Goal: Find specific page/section: Find specific page/section

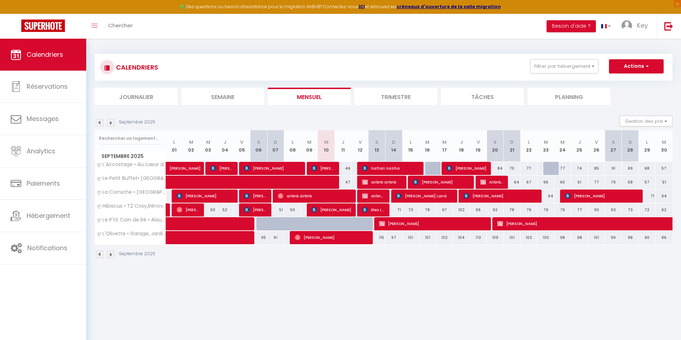
click at [544, 62] on button "Filtrer par hébergement" at bounding box center [565, 66] width 68 height 14
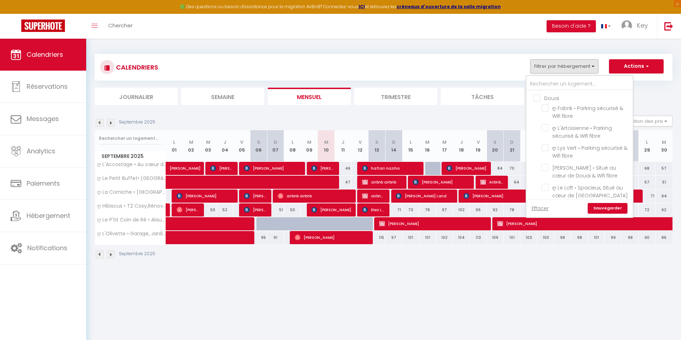
click at [548, 207] on link "Effacer" at bounding box center [540, 208] width 17 height 8
click at [549, 68] on button "Filtrer par hébergement" at bounding box center [565, 66] width 68 height 14
checkbox input "false"
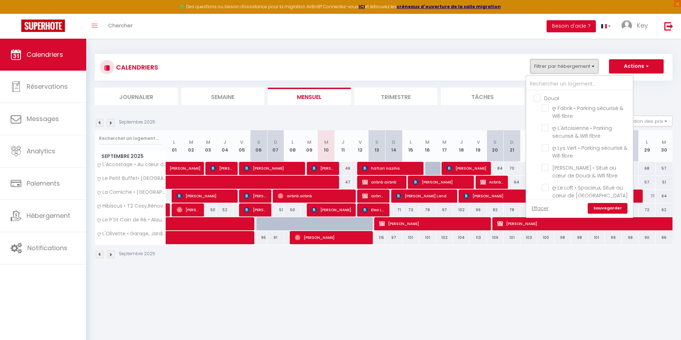
checkbox input "false"
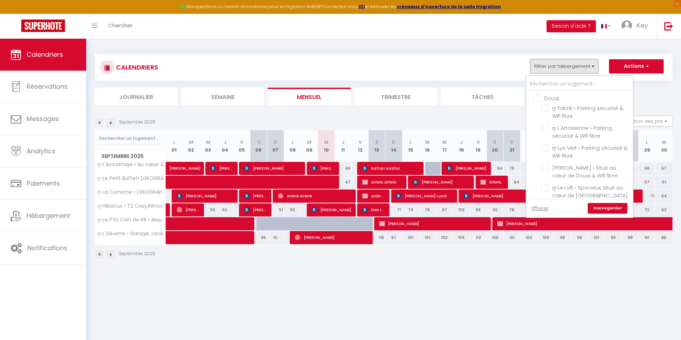
checkbox input "false"
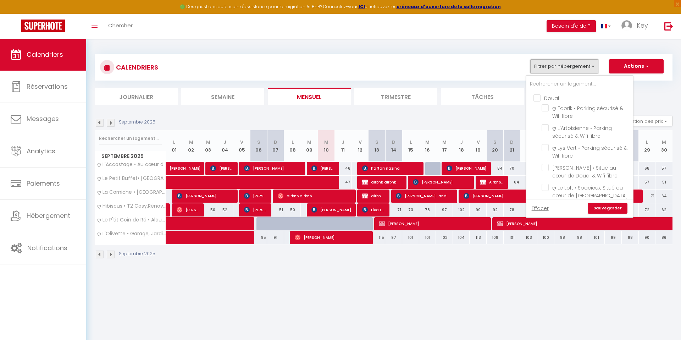
checkbox input "false"
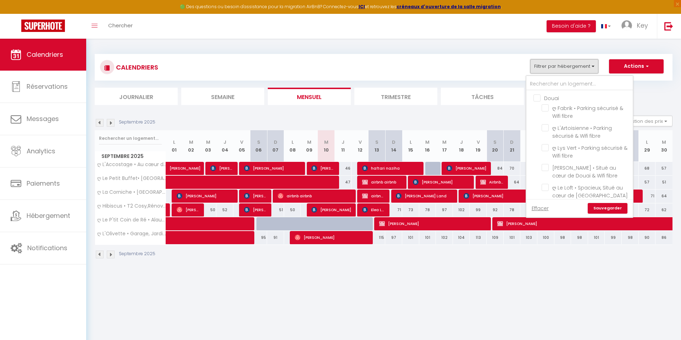
checkbox input "false"
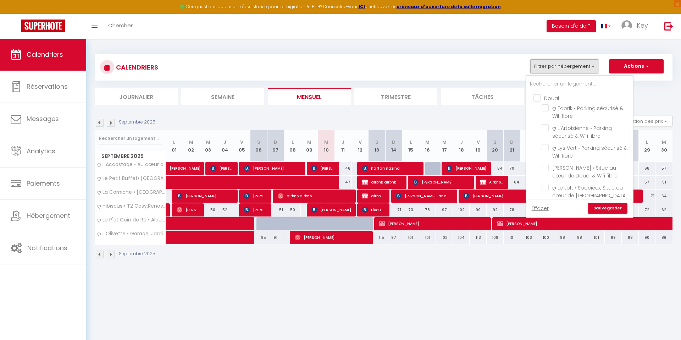
checkbox input "false"
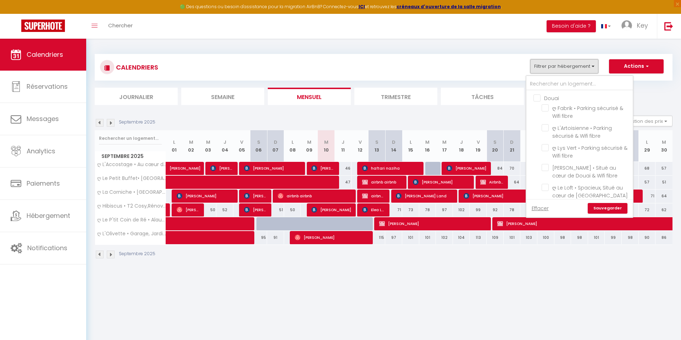
checkbox input "false"
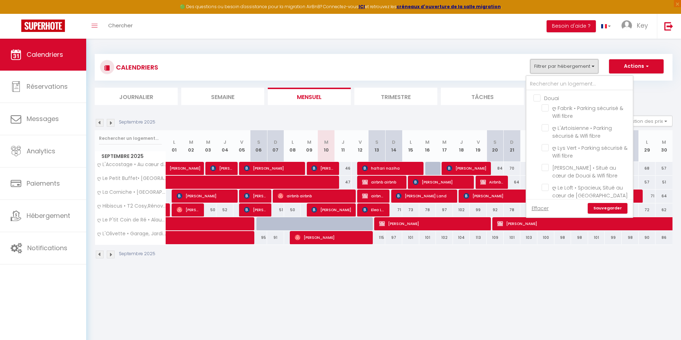
checkbox input "false"
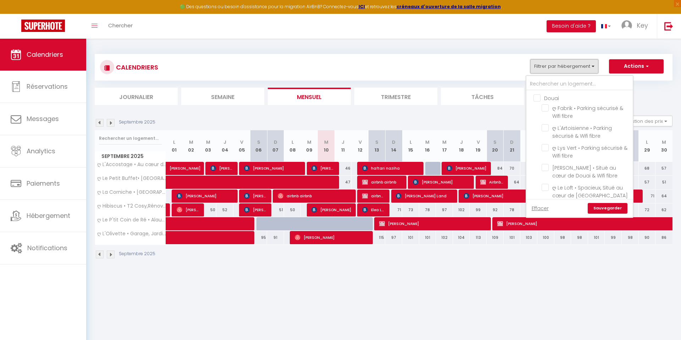
checkbox input "false"
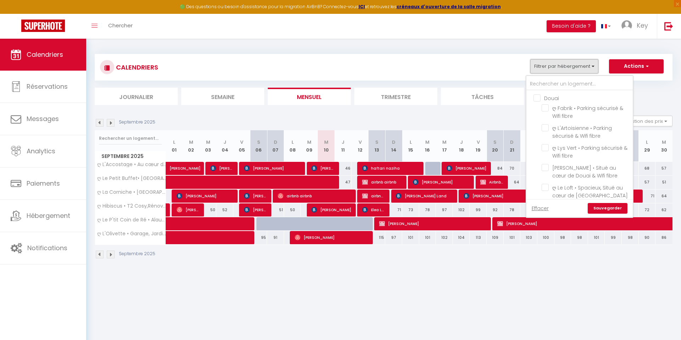
checkbox input "false"
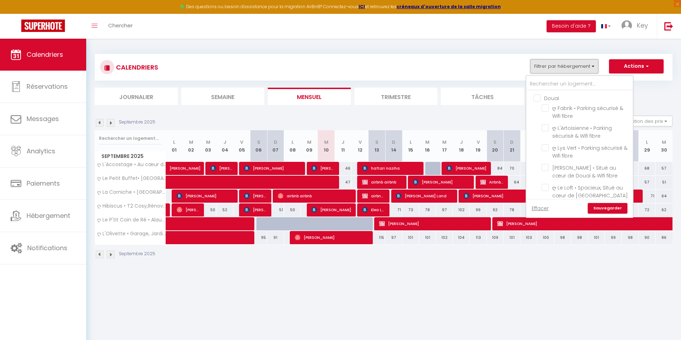
checkbox input "false"
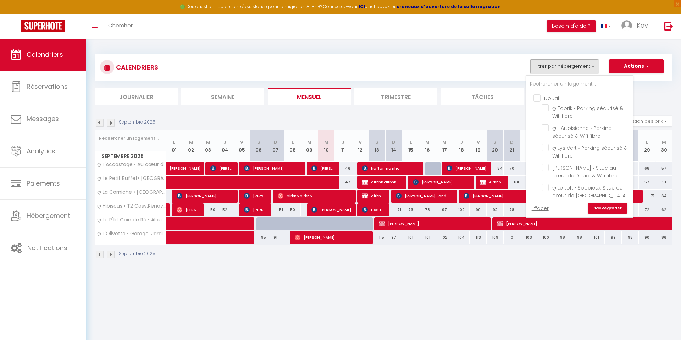
checkbox input "false"
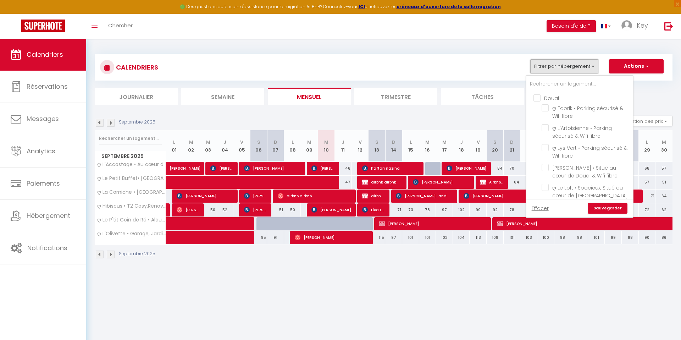
checkbox input "false"
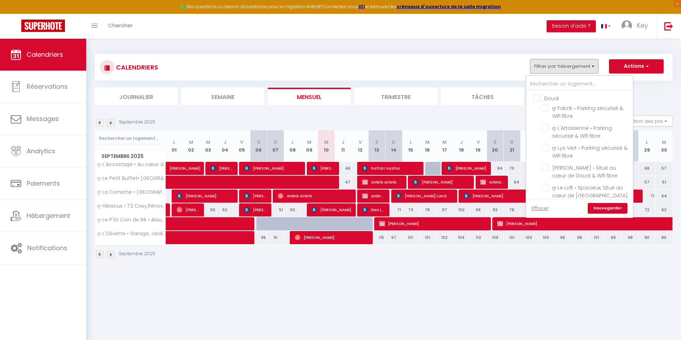
checkbox input "false"
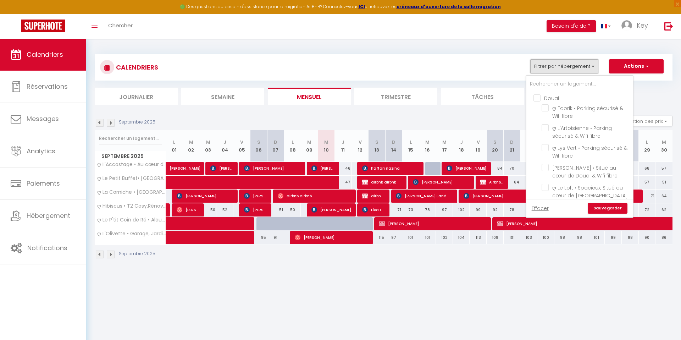
checkbox input "false"
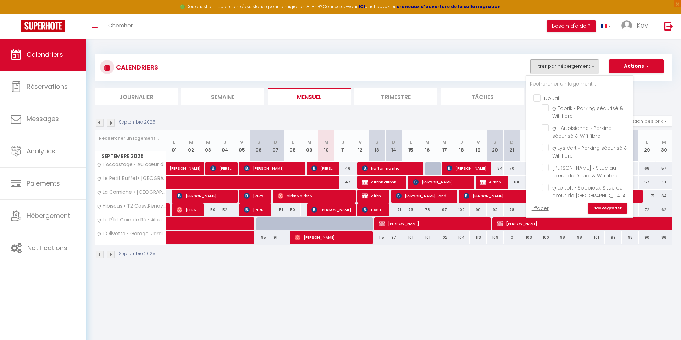
checkbox input "false"
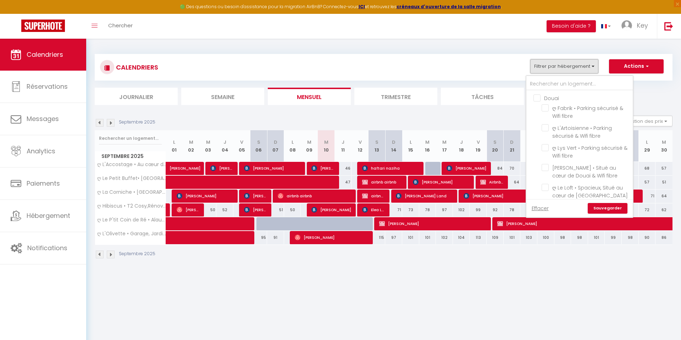
checkbox input "false"
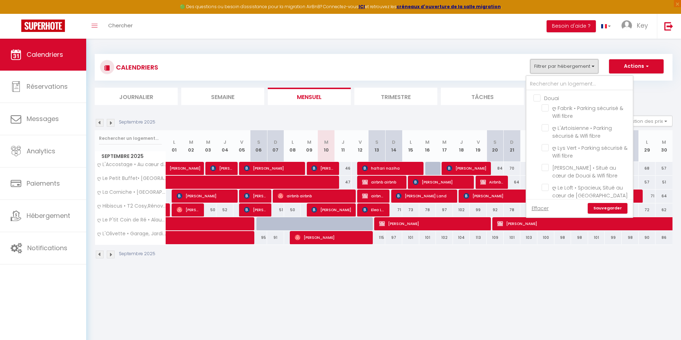
checkbox input "false"
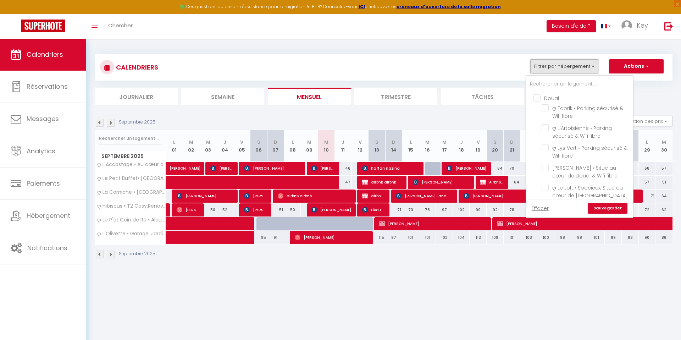
checkbox input "false"
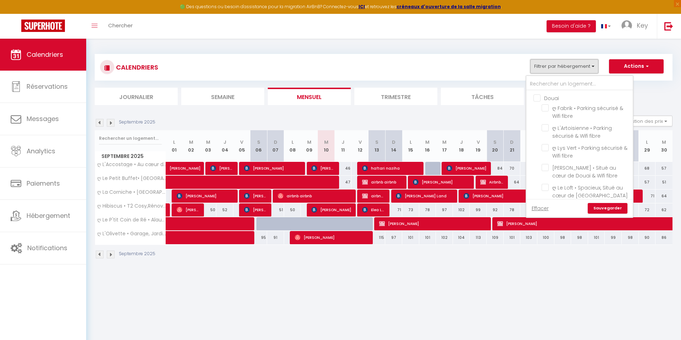
checkbox input "false"
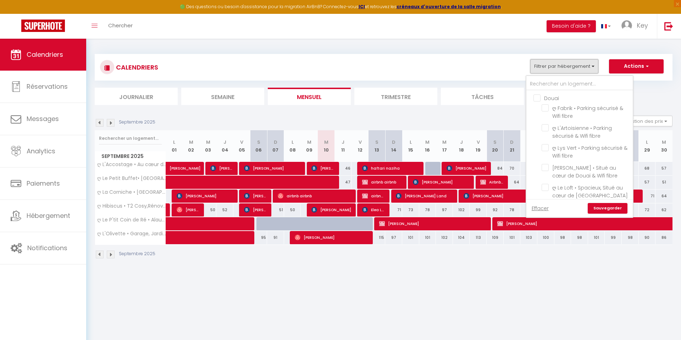
checkbox input "false"
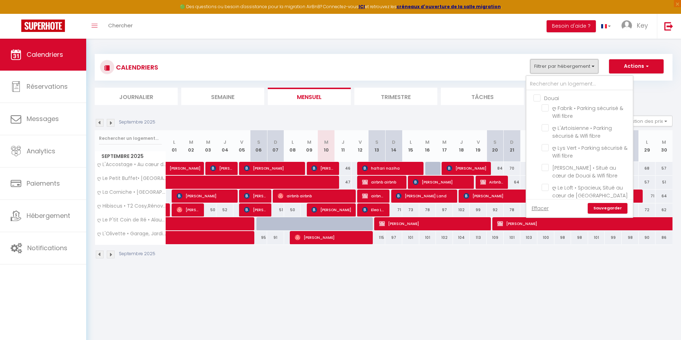
checkbox input "false"
click at [550, 59] on button "Filtrer par hébergement" at bounding box center [565, 66] width 68 height 14
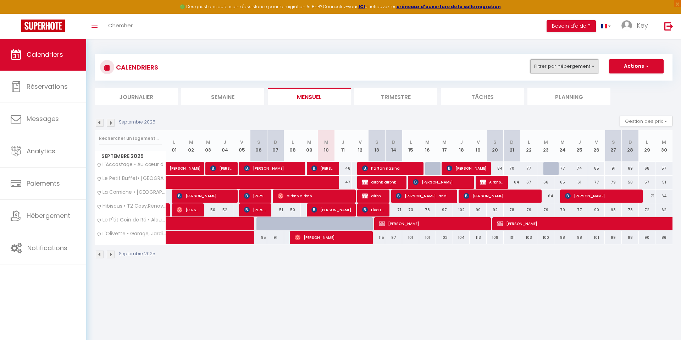
click at [549, 66] on button "Filtrer par hébergement" at bounding box center [565, 66] width 68 height 14
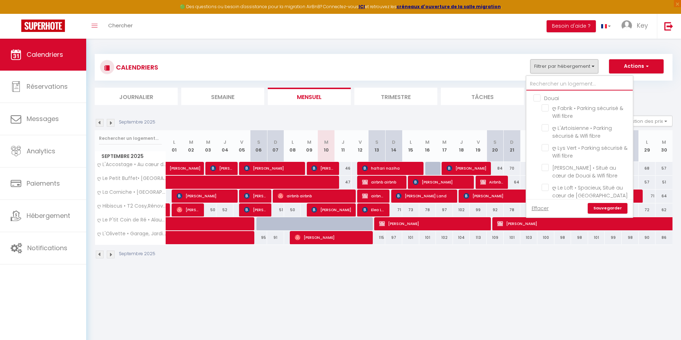
click at [546, 81] on input "text" at bounding box center [580, 84] width 106 height 13
type input "n"
checkbox input "false"
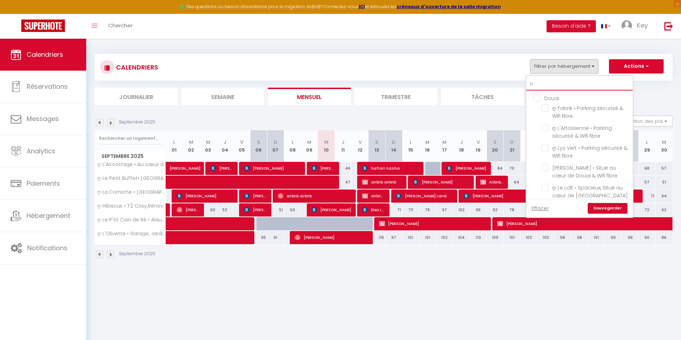
checkbox input "false"
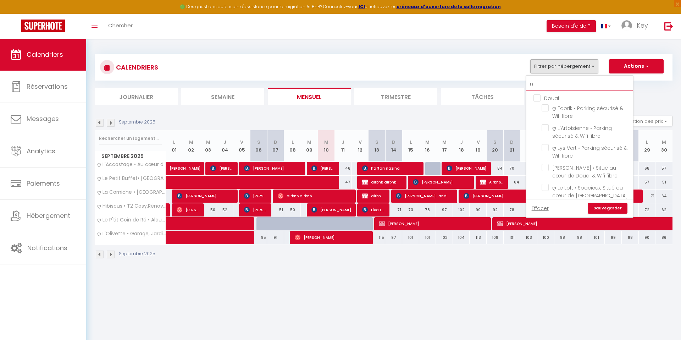
checkbox input "false"
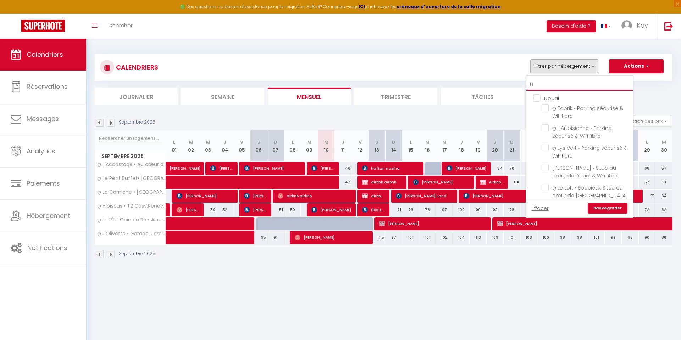
checkbox input "false"
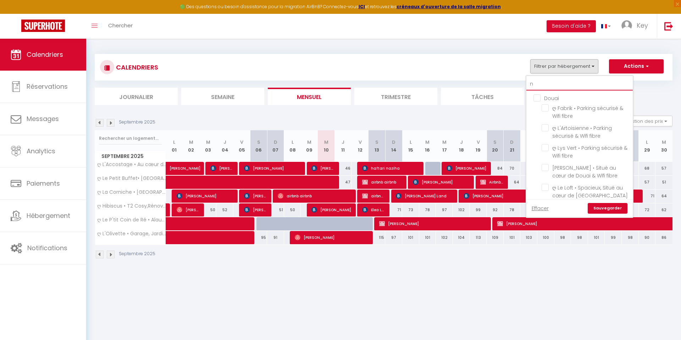
checkbox input "false"
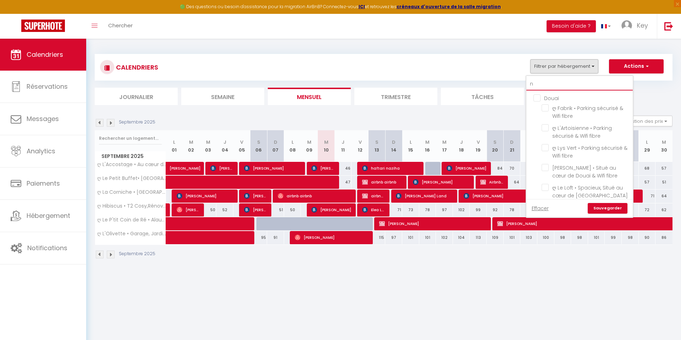
checkbox input "false"
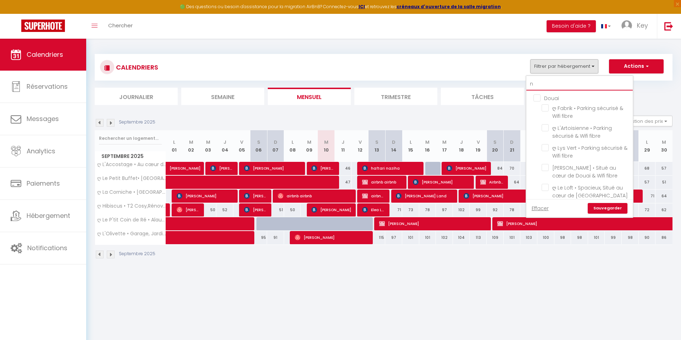
checkbox input "false"
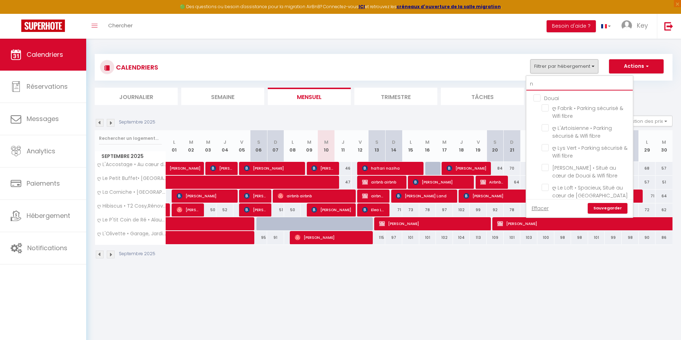
checkbox input "false"
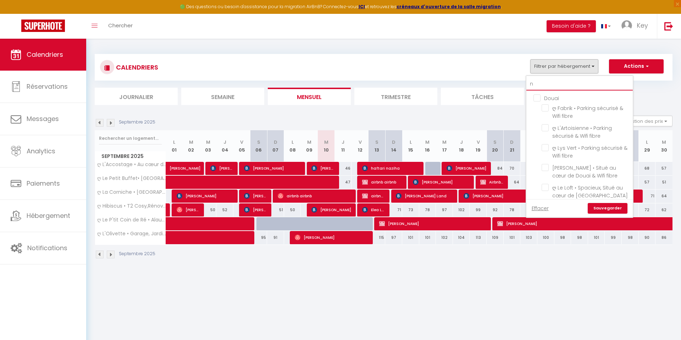
checkbox input "false"
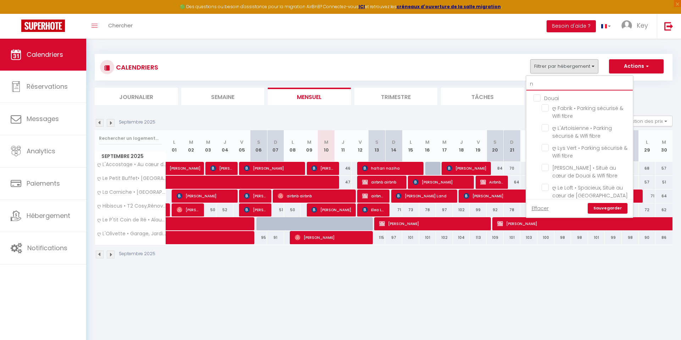
checkbox input "false"
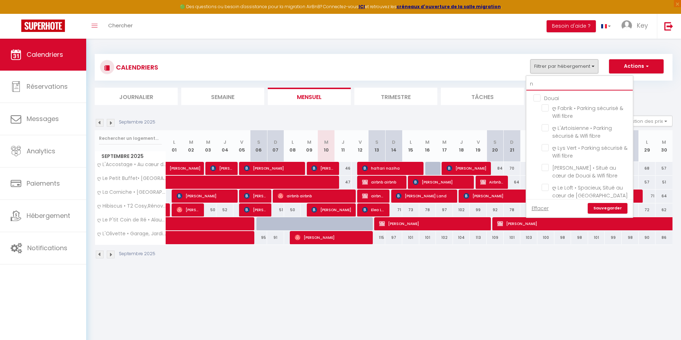
checkbox input "false"
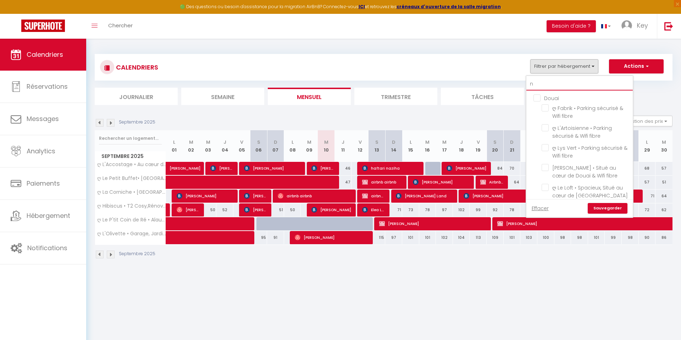
checkbox input "false"
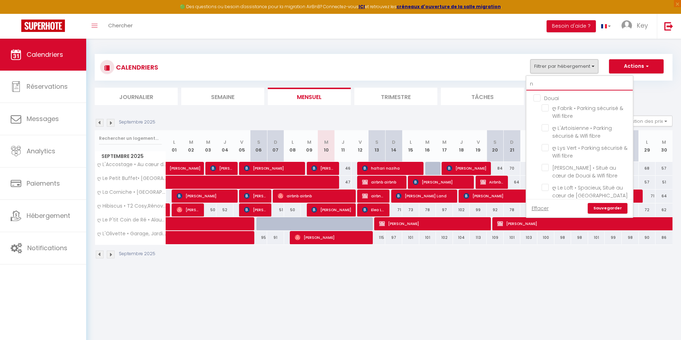
checkbox input "false"
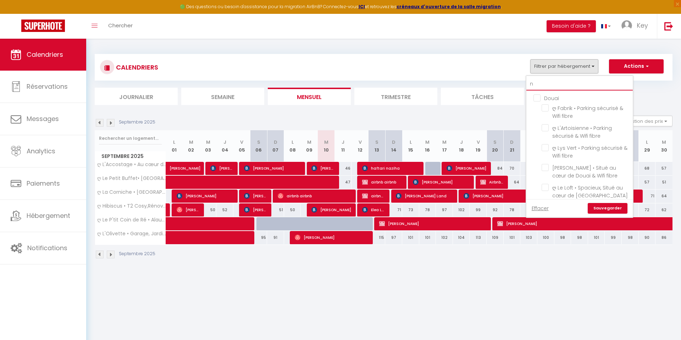
checkbox input "false"
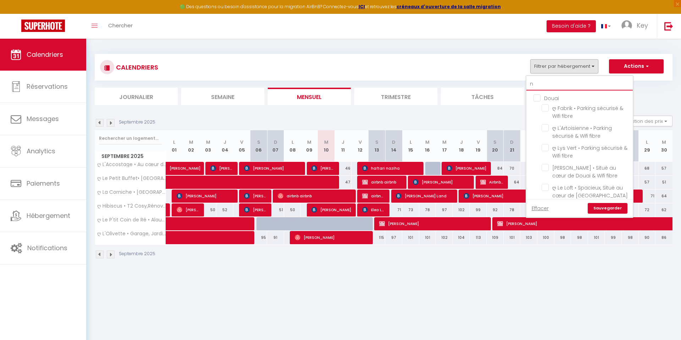
checkbox input "false"
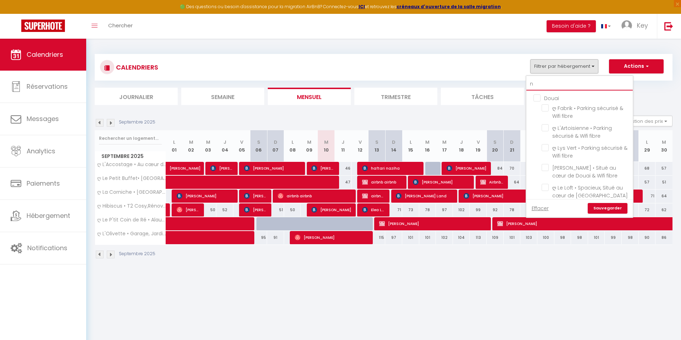
checkbox input "false"
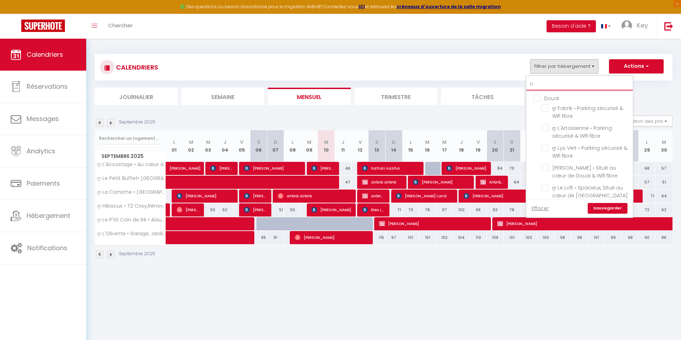
checkbox input "false"
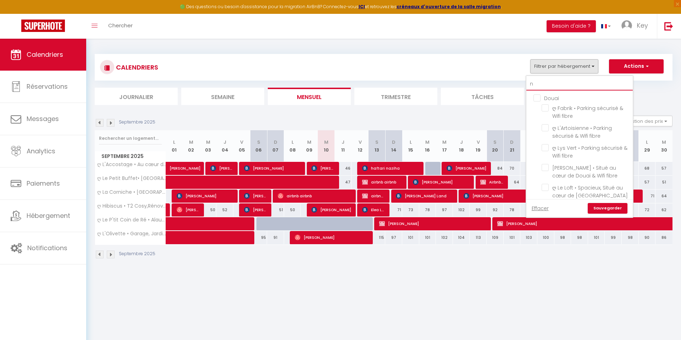
checkbox input "false"
type input "nou"
checkbox input "false"
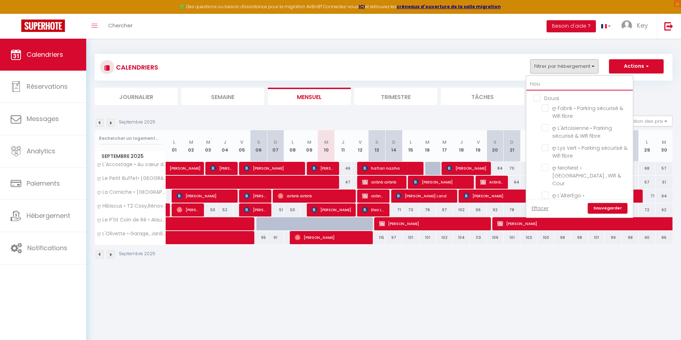
checkbox input "false"
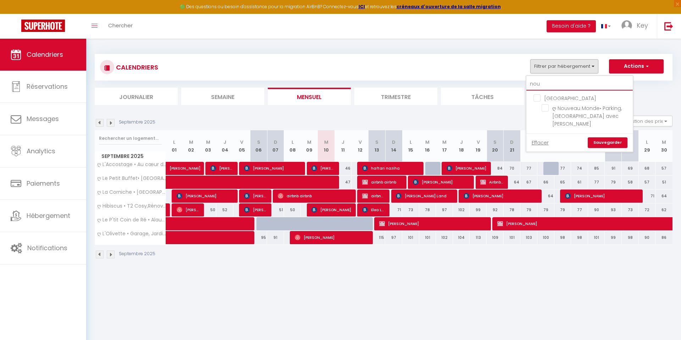
type input "nouv"
checkbox input "false"
type input "nouve"
click at [573, 109] on input "ღ Nouveau Monde• Parking, [GEOGRAPHIC_DATA] avec [PERSON_NAME]" at bounding box center [586, 107] width 89 height 7
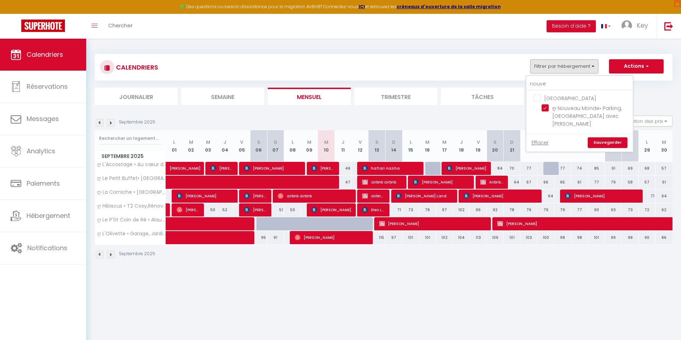
click at [605, 137] on link "Sauvegarder" at bounding box center [608, 142] width 40 height 11
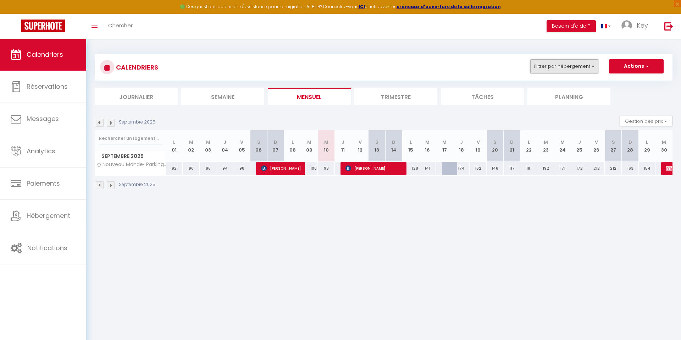
click at [552, 68] on button "Filtrer par hébergement" at bounding box center [565, 66] width 68 height 14
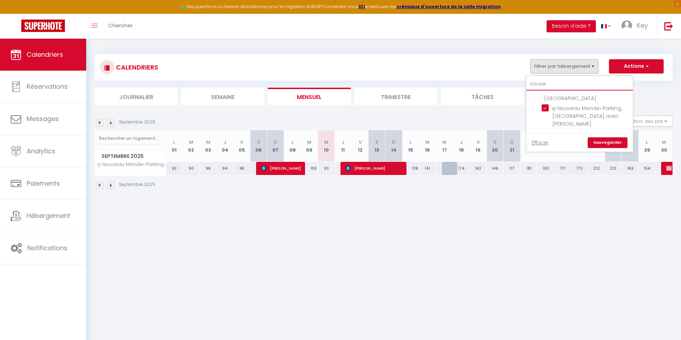
click at [543, 83] on input "nouve" at bounding box center [580, 84] width 106 height 13
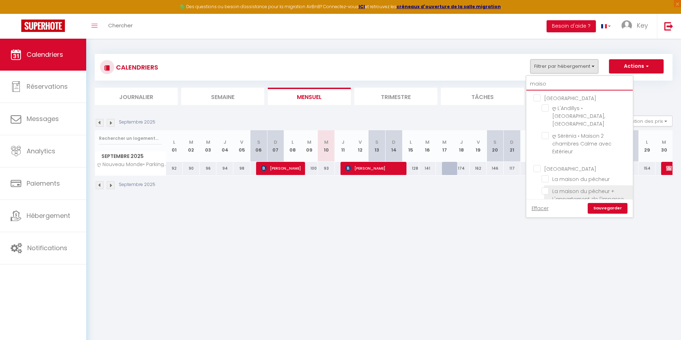
scroll to position [112, 0]
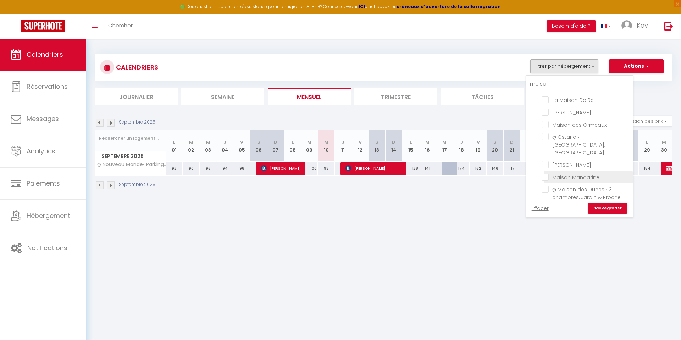
click at [586, 173] on input "Maison Mandarine" at bounding box center [586, 176] width 89 height 7
click at [611, 210] on link "Sauvegarder" at bounding box center [608, 208] width 40 height 11
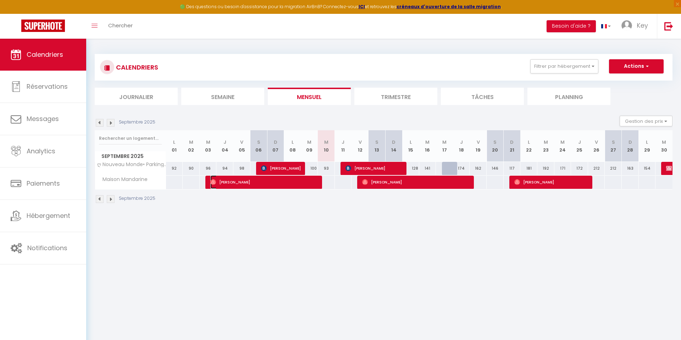
click at [305, 186] on span "[PERSON_NAME]" at bounding box center [264, 181] width 108 height 13
